Goal: Find specific page/section: Find specific page/section

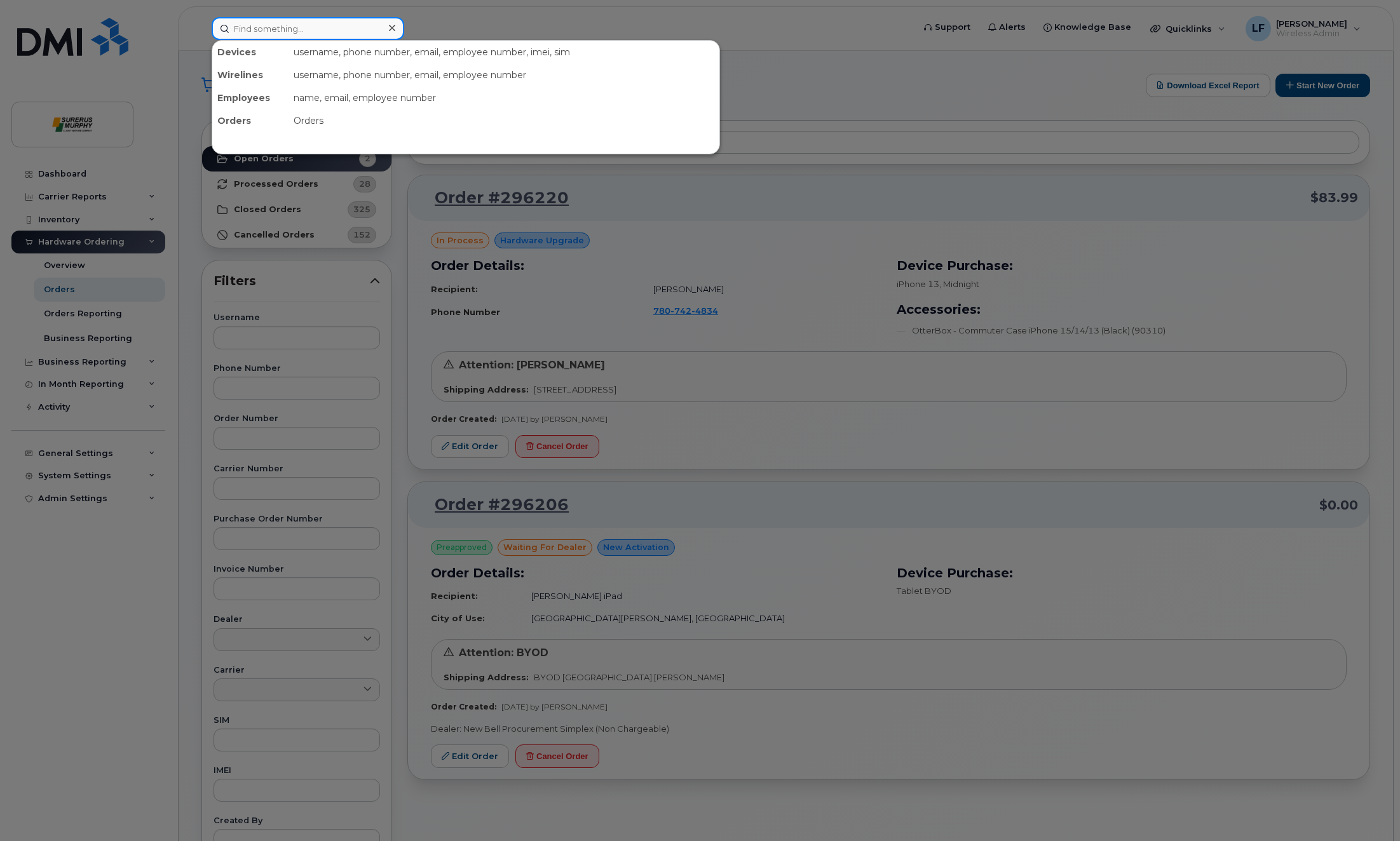
click at [292, 33] on input at bounding box center [308, 29] width 193 height 23
type input "claire"
type input "[EMAIL_ADDRESS][PERSON_NAME][PERSON_NAME][DOMAIN_NAME]"
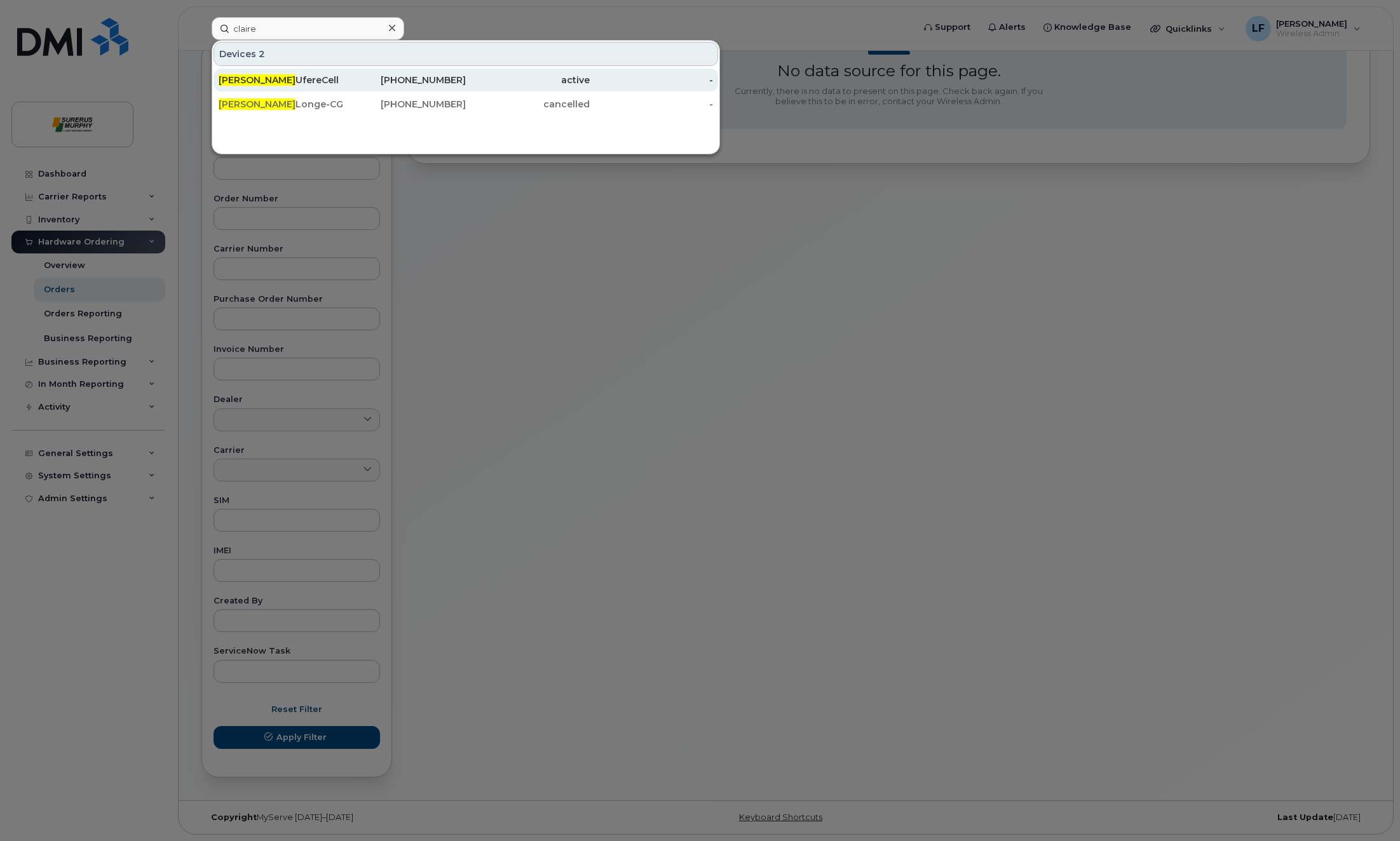
click at [263, 78] on div "[PERSON_NAME]" at bounding box center [280, 80] width 124 height 12
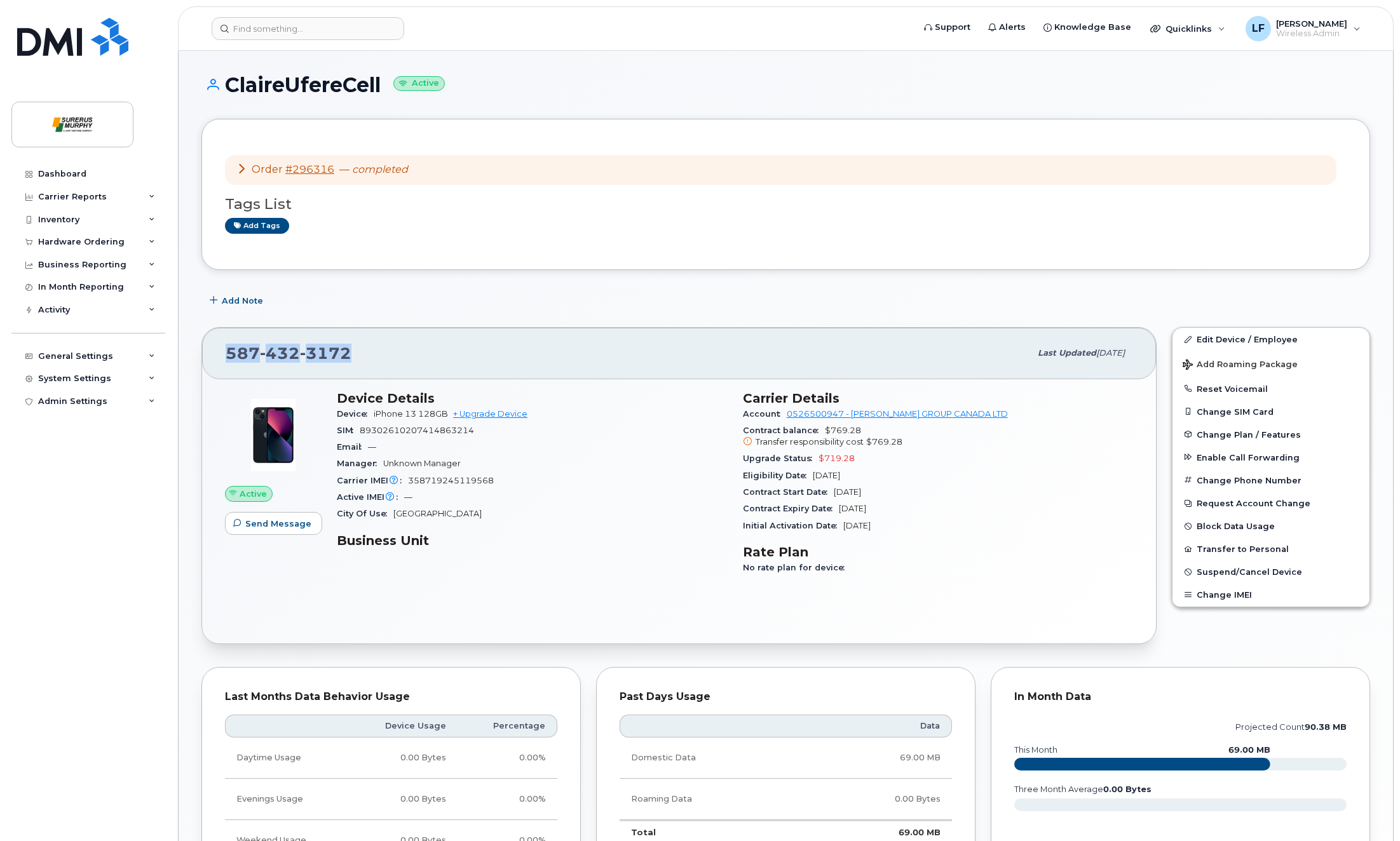
drag, startPoint x: 351, startPoint y: 357, endPoint x: 227, endPoint y: 362, distance: 124.1
click at [227, 362] on div "[PHONE_NUMBER]" at bounding box center [628, 353] width 804 height 26
click at [84, 531] on div "Dashboard Carrier Reports Monthly Billing Data Daily Data Pooling Data Behavior…" at bounding box center [90, 492] width 157 height 659
